Goal: Task Accomplishment & Management: Use online tool/utility

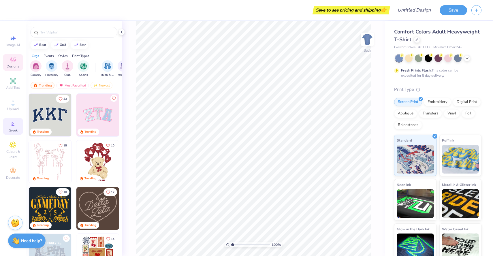
click at [13, 125] on circle at bounding box center [12, 123] width 3 height 3
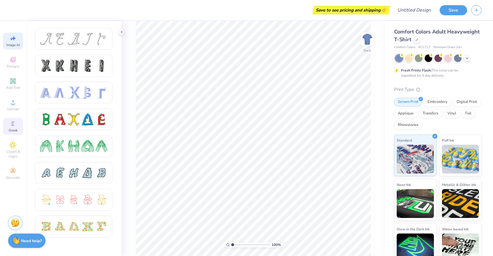
click at [12, 46] on span "Image AI" at bounding box center [13, 45] width 14 height 5
select select "4"
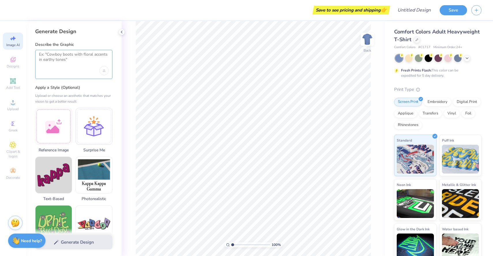
click at [66, 59] on textarea at bounding box center [74, 59] width 70 height 14
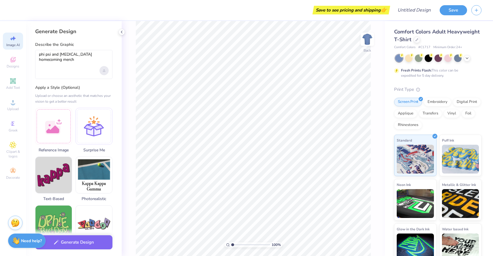
click at [106, 69] on div "Upload image" at bounding box center [103, 70] width 9 height 9
click at [110, 57] on div "phi psi and [MEDICAL_DATA] homecoming merch" at bounding box center [73, 64] width 77 height 29
click at [108, 55] on textarea "phi psi and [MEDICAL_DATA] homecoming merch" at bounding box center [74, 59] width 70 height 14
click at [105, 71] on icon "Upload image" at bounding box center [104, 71] width 2 height 1
click at [101, 57] on textarea "phi psi and [MEDICAL_DATA] homecoming merch" at bounding box center [74, 59] width 70 height 14
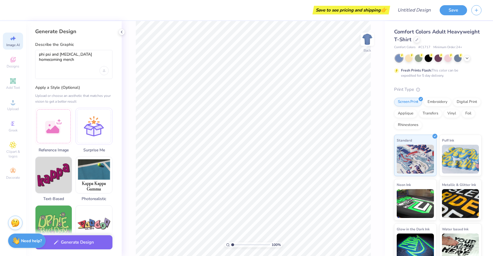
click at [84, 72] on div "phi psi and [MEDICAL_DATA] homecoming merch" at bounding box center [73, 64] width 77 height 29
click at [74, 241] on button "Generate Design" at bounding box center [73, 241] width 77 height 14
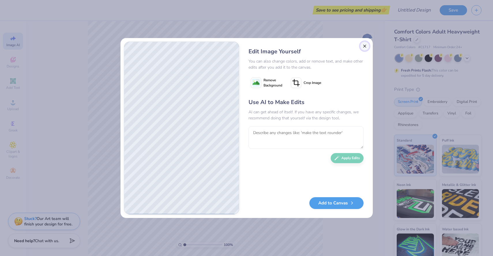
click at [367, 47] on button "Close" at bounding box center [364, 46] width 9 height 9
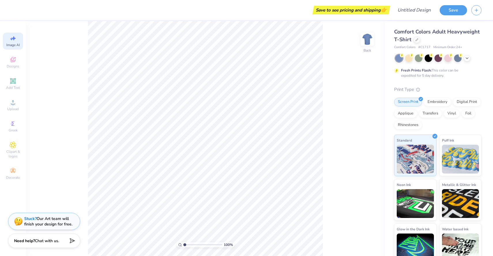
click at [15, 39] on icon at bounding box center [13, 38] width 7 height 7
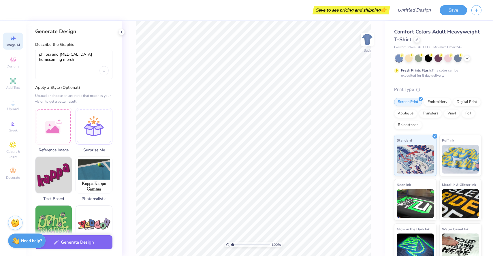
scroll to position [0, 0]
click at [106, 55] on textarea "phi psi and [MEDICAL_DATA] homecoming merch" at bounding box center [74, 59] width 70 height 14
type textarea "p"
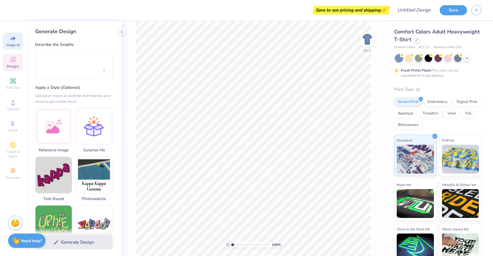
click at [17, 68] on span "Designs" at bounding box center [13, 66] width 13 height 5
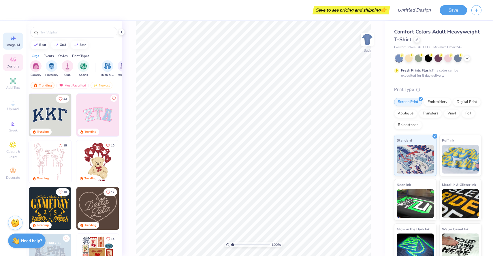
click at [16, 44] on span "Image AI" at bounding box center [13, 45] width 14 height 5
select select "4"
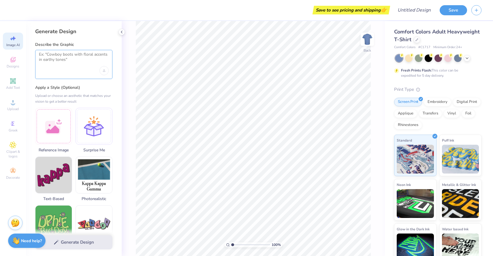
click at [63, 59] on textarea at bounding box center [74, 59] width 70 height 14
click at [8, 146] on div "Clipart & logos" at bounding box center [13, 150] width 20 height 22
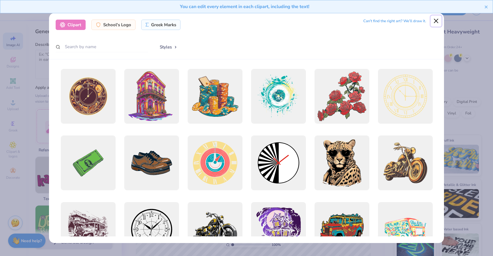
click at [436, 21] on button "Close" at bounding box center [436, 21] width 11 height 11
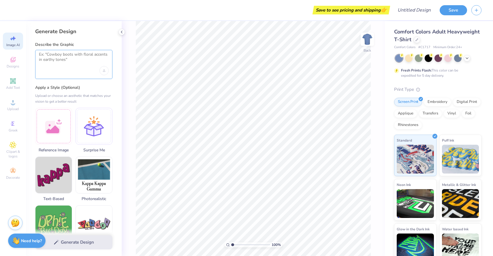
click at [87, 57] on textarea at bounding box center [74, 59] width 70 height 14
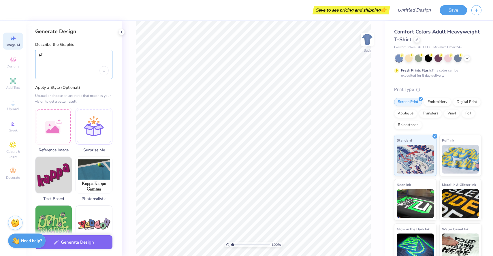
type textarea "p"
click at [103, 52] on textarea "Phi Psi baseball jerseys based on yankees" at bounding box center [74, 59] width 70 height 14
click at [86, 61] on textarea "Phi Psi baseball jerseys based on [US_STATE] yankees" at bounding box center [74, 59] width 70 height 14
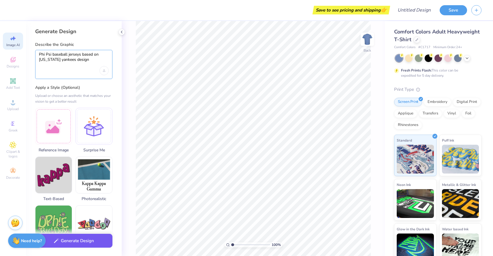
type textarea "Phi Psi baseball jerseys based on [US_STATE] yankees design"
click at [81, 244] on button "Generate Design" at bounding box center [73, 241] width 77 height 14
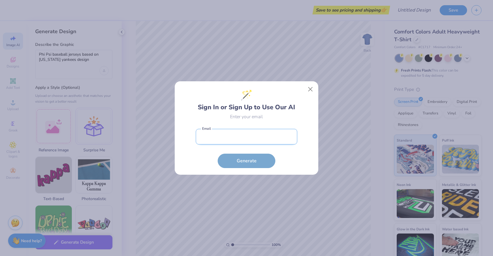
click at [234, 137] on input "email" at bounding box center [246, 137] width 101 height 16
type input "[EMAIL_ADDRESS][DOMAIN_NAME]"
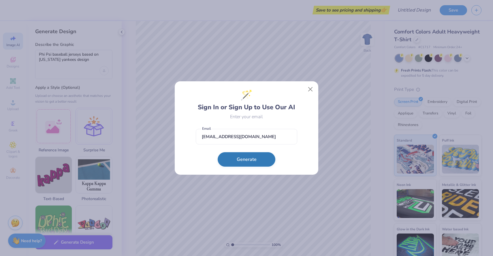
click at [246, 166] on button "Generate" at bounding box center [247, 159] width 58 height 14
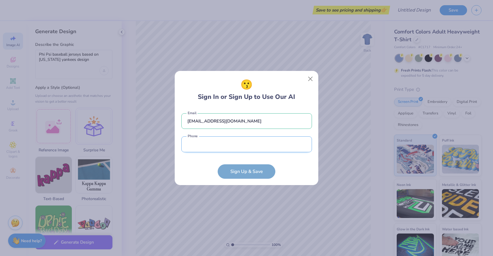
click at [232, 146] on input "tel" at bounding box center [246, 144] width 131 height 16
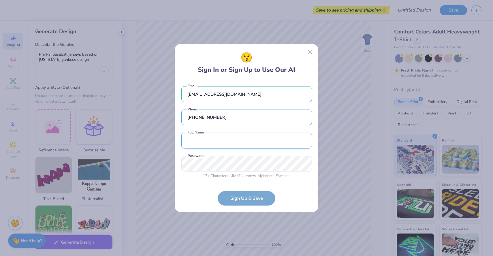
type input "[PHONE_NUMBER]"
click at [221, 142] on input "text" at bounding box center [246, 141] width 131 height 16
click at [221, 142] on input "[PERSON_NAME]" at bounding box center [246, 141] width 131 height 16
type input "[PERSON_NAME] O'Hair"
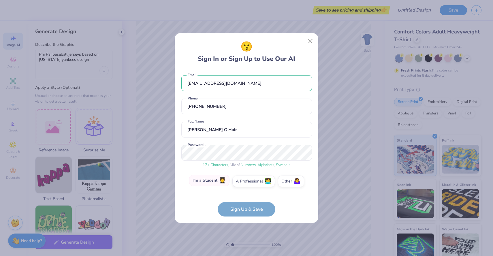
click at [213, 183] on label "I'm a Student 🧑‍🎓" at bounding box center [209, 181] width 40 height 12
click at [245, 183] on input "I'm a Student 🧑‍🎓" at bounding box center [247, 183] width 4 height 4
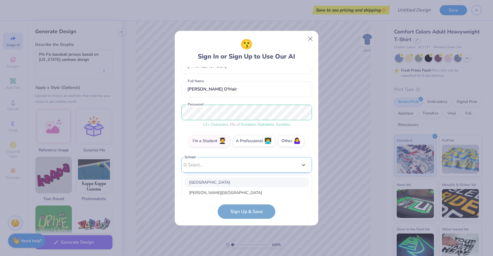
click at [217, 190] on div "option focused, 1 of 30. 30 results available. Use Up and Down to choose option…" at bounding box center [246, 209] width 131 height 105
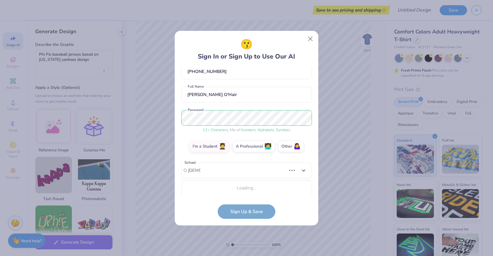
scroll to position [105, 0]
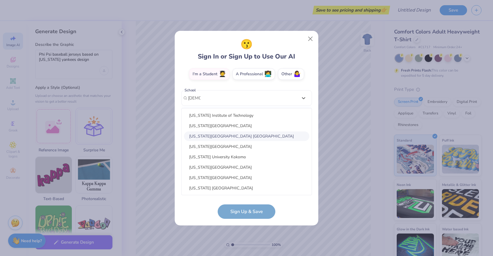
click at [228, 138] on div "[US_STATE][GEOGRAPHIC_DATA] [GEOGRAPHIC_DATA]" at bounding box center [246, 136] width 125 height 10
type input "[DEMOGRAPHIC_DATA]"
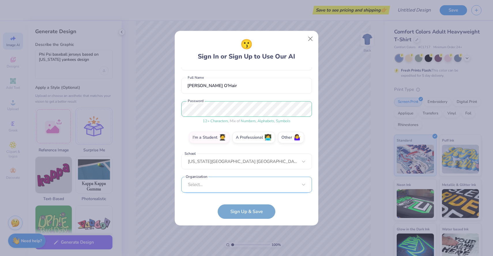
scroll to position [128, 0]
click at [233, 184] on div "Select..." at bounding box center [246, 184] width 131 height 16
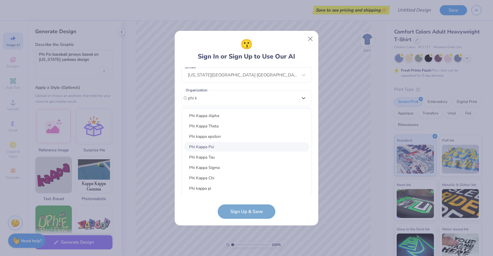
click at [220, 146] on div "Phi Kappa Psi" at bounding box center [246, 147] width 125 height 10
type input "phi k"
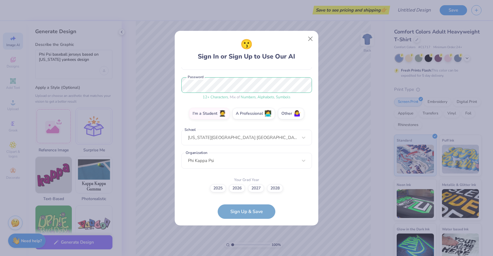
scroll to position [65, 0]
click at [273, 188] on label "2028" at bounding box center [275, 188] width 16 height 8
click at [249, 252] on input "2028" at bounding box center [247, 254] width 4 height 4
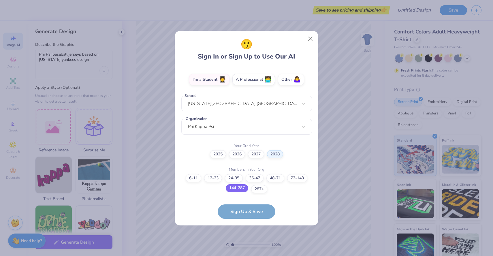
click at [243, 190] on label "144-287" at bounding box center [237, 188] width 22 height 8
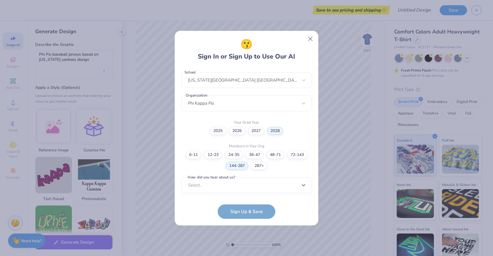
scroll to position [209, 0]
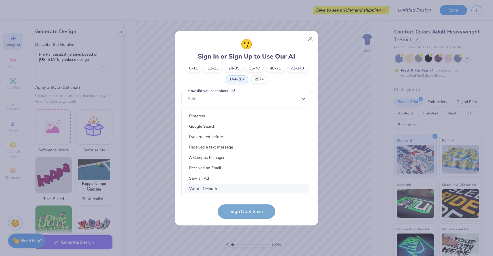
click at [243, 186] on div "option Word of Mouth focused, 8 of 15. 15 results available. Use Up and Down to…" at bounding box center [246, 143] width 131 height 105
click at [222, 145] on div "Received a text message" at bounding box center [246, 147] width 125 height 10
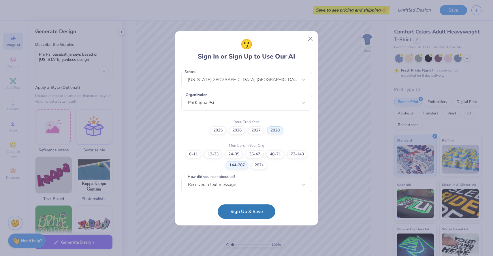
scroll to position [123, 0]
click at [235, 209] on button "Sign Up & Save" at bounding box center [247, 210] width 58 height 14
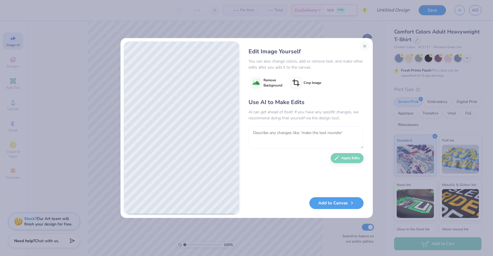
click at [313, 135] on textarea at bounding box center [306, 137] width 115 height 22
click at [364, 48] on button "Close" at bounding box center [364, 46] width 9 height 9
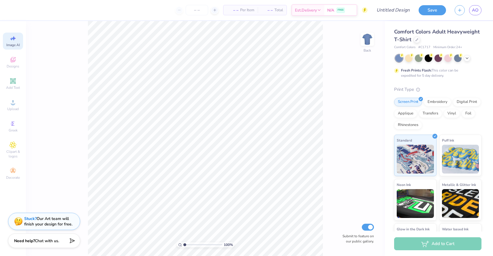
click at [13, 46] on span "Image AI" at bounding box center [13, 45] width 14 height 5
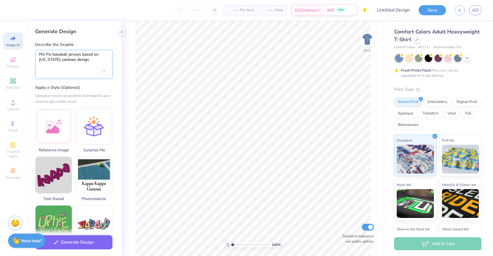
click at [86, 59] on textarea "Phi Psi baseball jerseys based on [US_STATE] yankees design" at bounding box center [74, 59] width 70 height 14
type textarea "P"
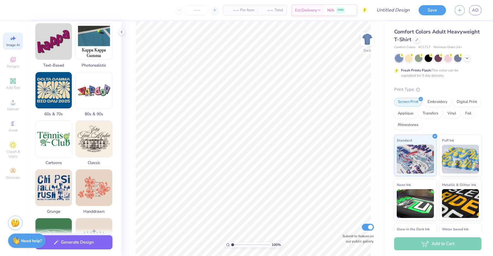
scroll to position [237, 0]
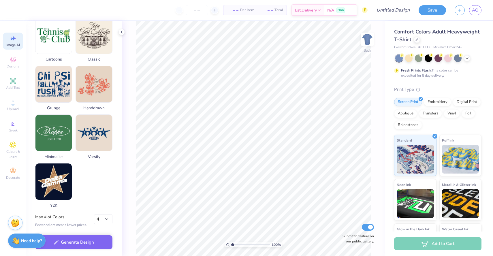
type textarea "A black sweatshirt that"
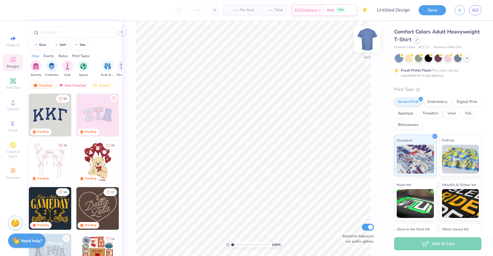
click at [365, 41] on img at bounding box center [367, 39] width 23 height 23
click at [53, 65] on img "filter for Fraternity" at bounding box center [51, 65] width 6 height 7
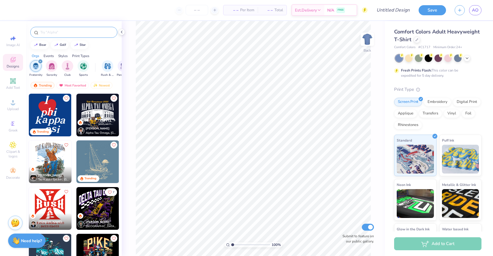
click at [69, 35] on div at bounding box center [73, 32] width 87 height 11
click at [65, 34] on input "text" at bounding box center [77, 32] width 74 height 6
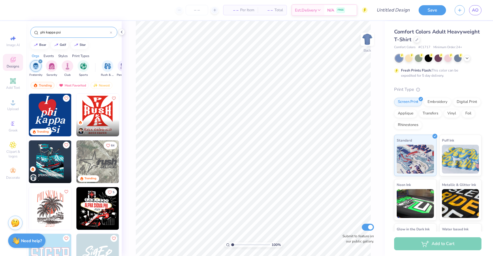
type input "phi kappa psi"
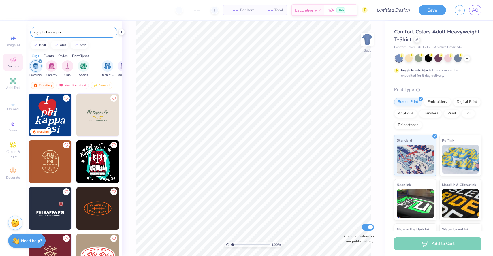
click at [51, 56] on div "Events" at bounding box center [49, 55] width 10 height 5
click at [73, 67] on img "filter for Formal & Semi" at bounding box center [73, 65] width 7 height 7
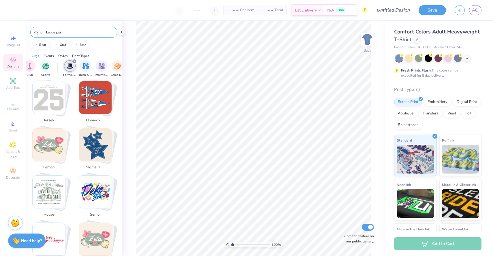
scroll to position [251, 0]
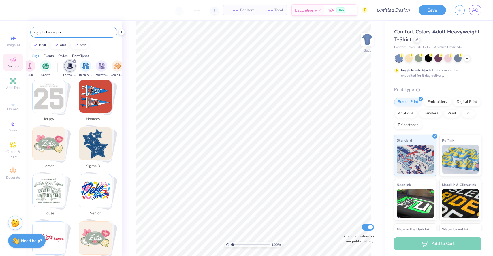
click at [111, 33] on icon at bounding box center [111, 32] width 2 height 2
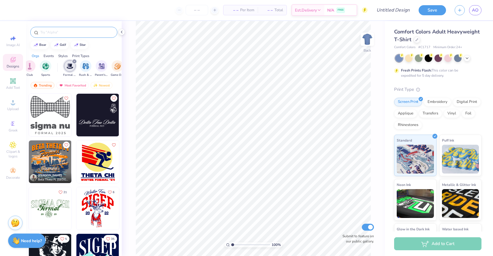
click at [69, 69] on img "filter for Formal & Semi" at bounding box center [70, 66] width 7 height 7
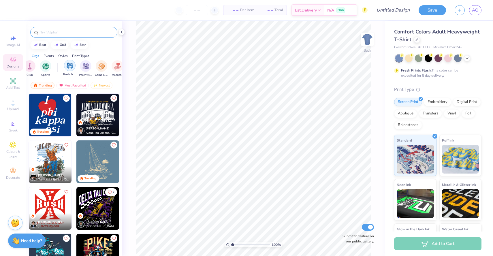
click at [69, 63] on img "filter for Rush & Bid" at bounding box center [70, 65] width 7 height 7
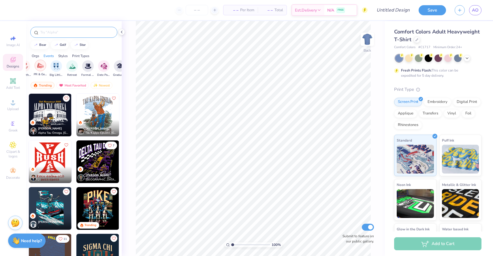
scroll to position [0, 136]
click at [87, 66] on div "filter for Formal & Semi" at bounding box center [83, 66] width 12 height 12
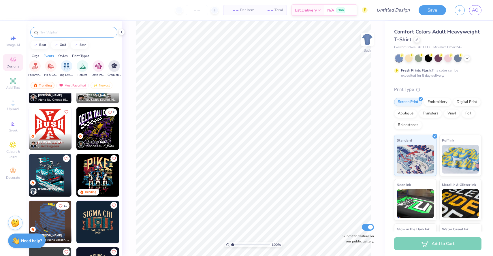
scroll to position [38, 0]
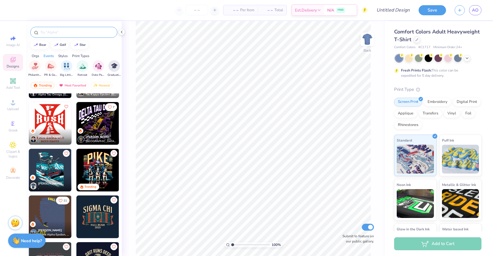
click at [53, 113] on img at bounding box center [50, 123] width 43 height 43
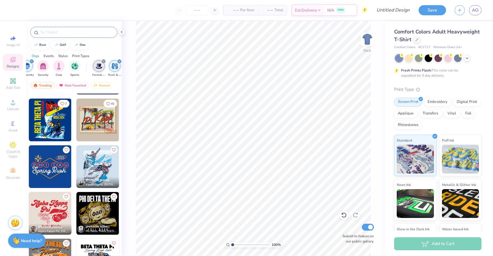
scroll to position [0, 6]
click at [66, 57] on div "Styles" at bounding box center [63, 55] width 10 height 5
click at [53, 57] on div "Events" at bounding box center [49, 55] width 10 height 5
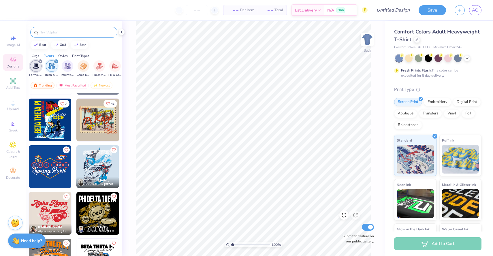
click at [34, 54] on div "Orgs" at bounding box center [35, 55] width 7 height 5
click at [34, 67] on img "filter for Fraternity" at bounding box center [36, 66] width 6 height 7
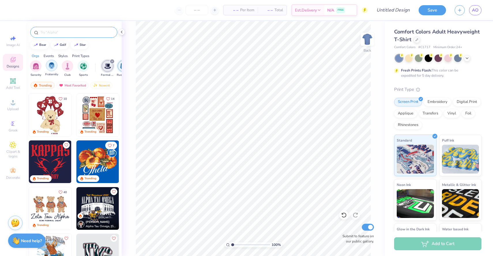
click at [51, 69] on div "filter for Fraternity" at bounding box center [52, 66] width 12 height 12
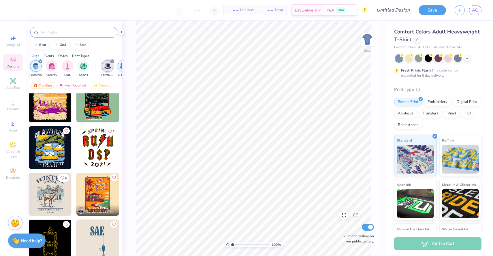
scroll to position [1370, 0]
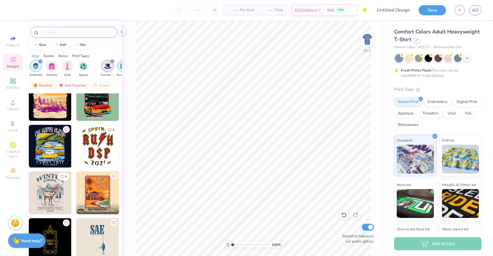
click at [57, 194] on img at bounding box center [50, 193] width 43 height 43
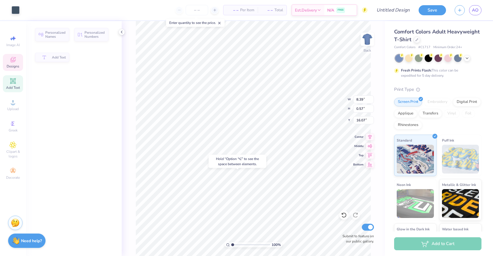
type input "8.39"
type input "0.57"
type input "16.07"
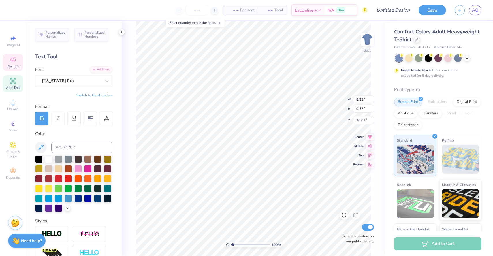
scroll to position [0, 2]
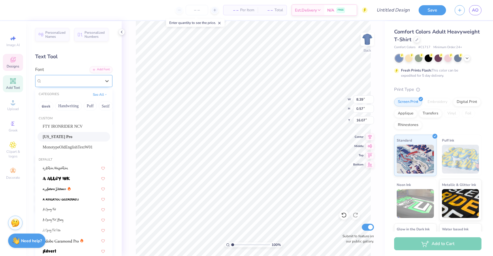
click at [85, 83] on div "Georgia Pro" at bounding box center [71, 80] width 61 height 9
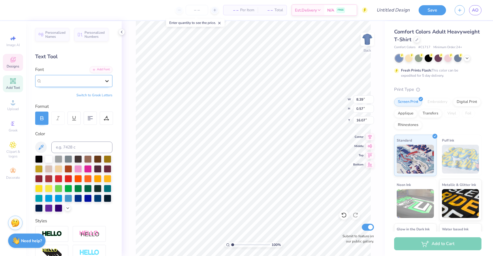
click at [103, 83] on div at bounding box center [107, 81] width 10 height 10
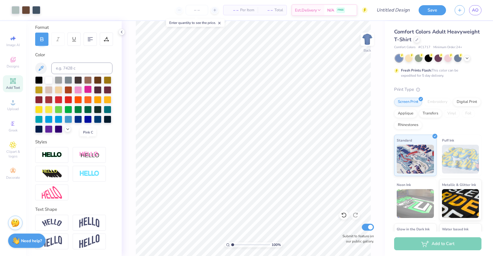
scroll to position [0, 0]
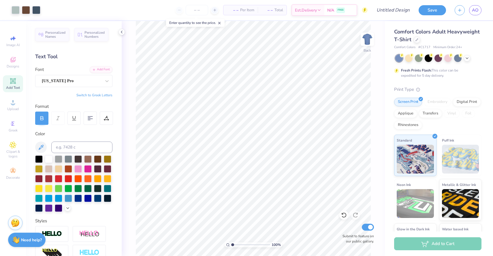
click at [30, 238] on strong "Need help?" at bounding box center [31, 239] width 21 height 5
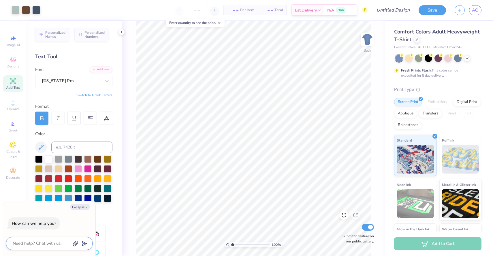
click at [48, 246] on textarea at bounding box center [41, 244] width 59 height 8
click at [18, 41] on div "Image AI" at bounding box center [13, 41] width 20 height 17
type textarea "x"
select select "4"
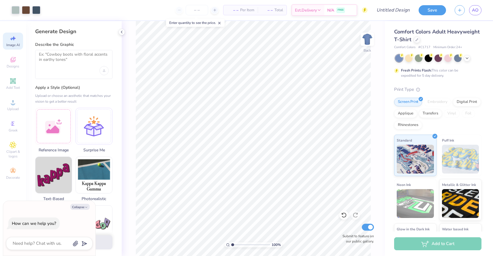
click at [82, 50] on div at bounding box center [73, 64] width 77 height 29
click at [82, 54] on textarea at bounding box center [74, 59] width 70 height 14
type textarea "chicago fall formal sweatshirt with phi psi"
click at [81, 206] on button "Collapse" at bounding box center [79, 207] width 19 height 6
type textarea "x"
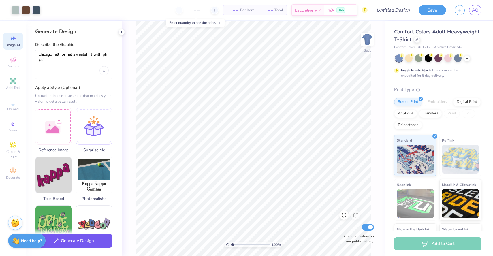
click at [84, 242] on button "Generate Design" at bounding box center [73, 241] width 77 height 14
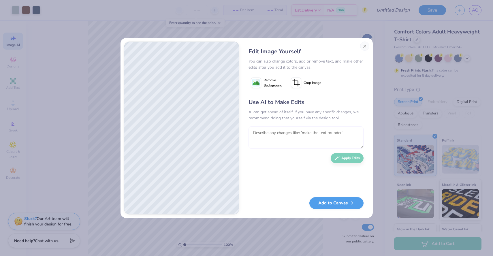
click at [287, 135] on textarea at bounding box center [306, 137] width 115 height 22
type textarea "make the sweatshirt black and more minimalistic"
click at [353, 157] on button "Apply Edits" at bounding box center [347, 157] width 33 height 10
click at [289, 133] on textarea at bounding box center [306, 137] width 115 height 22
type textarea "t"
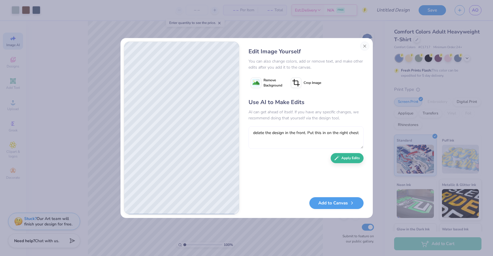
click at [325, 133] on textarea "delete the design in the front. Put this in on the right chest" at bounding box center [306, 137] width 115 height 22
click at [358, 132] on textarea "delete the design in the front. Put this on the right chest" at bounding box center [306, 137] width 115 height 22
type textarea "delete the design in the front. Put this on the right chest "Phi Psi, fall form…"
click at [353, 159] on button "Apply Edits" at bounding box center [347, 157] width 33 height 10
